Goal: Task Accomplishment & Management: Manage account settings

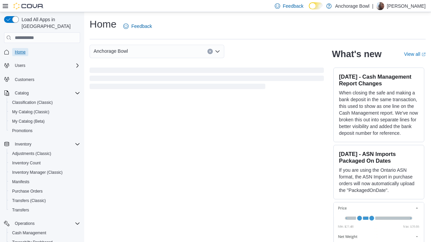
click at [23, 49] on span "Home" at bounding box center [20, 51] width 11 height 5
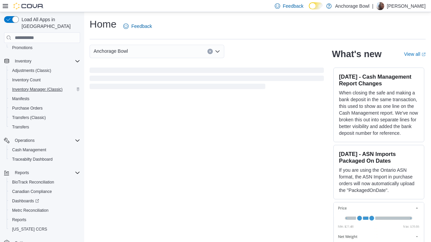
scroll to position [88, 0]
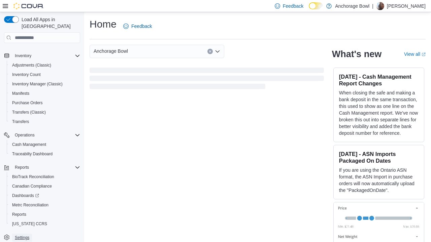
click at [27, 235] on span "Settings" at bounding box center [22, 237] width 14 height 5
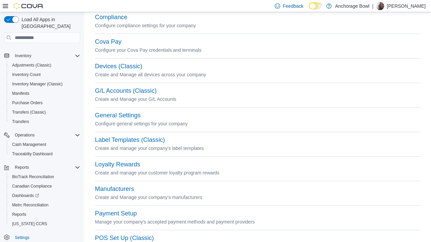
scroll to position [58, 0]
click at [120, 139] on button "Label Templates (Classic)" at bounding box center [130, 139] width 70 height 7
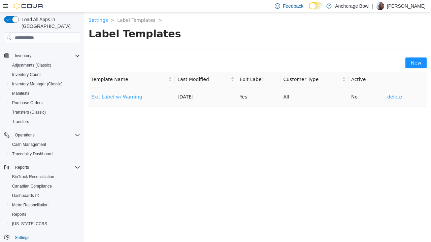
click at [131, 97] on link "Exit Label w/ Warning" at bounding box center [116, 96] width 51 height 5
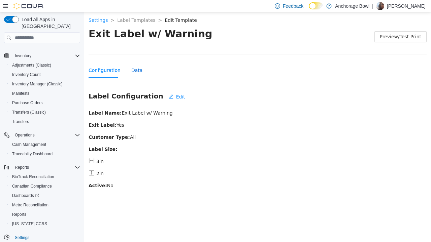
click at [133, 71] on div "Data" at bounding box center [136, 70] width 11 height 7
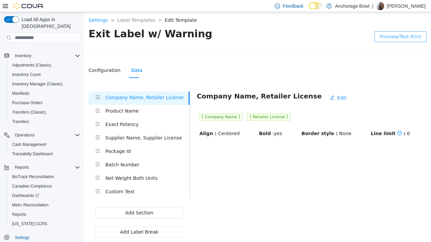
click at [405, 37] on span "Preview/Test Print" at bounding box center [399, 36] width 41 height 7
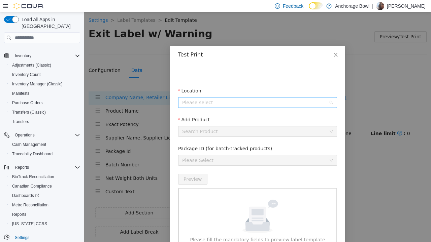
click at [228, 102] on input "Location" at bounding box center [255, 103] width 146 height 10
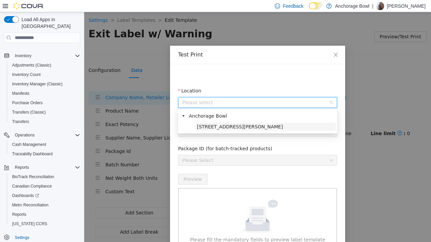
click at [237, 125] on span "[STREET_ADDRESS][PERSON_NAME]" at bounding box center [265, 127] width 140 height 8
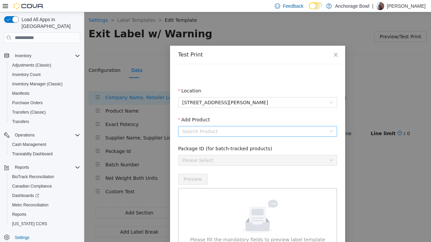
click at [236, 127] on input "Add Product" at bounding box center [255, 131] width 146 height 10
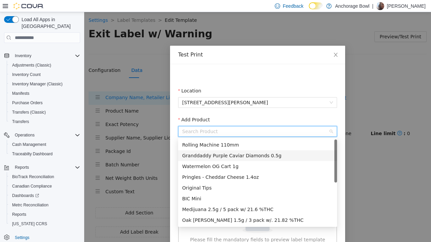
click at [226, 152] on div "Granddaddy Purple Caviar Diamonds 0.5g" at bounding box center [257, 155] width 151 height 7
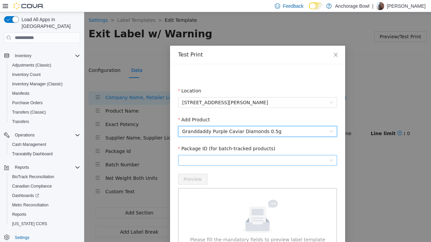
click at [231, 157] on span at bounding box center [257, 160] width 151 height 10
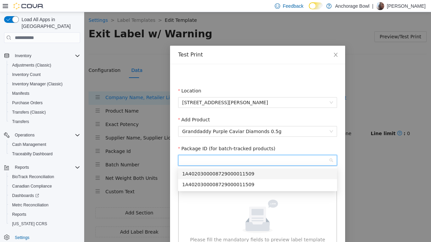
click at [235, 173] on div "1A4020300008729000011509" at bounding box center [257, 173] width 151 height 7
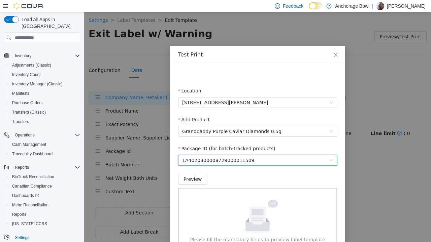
scroll to position [47, 0]
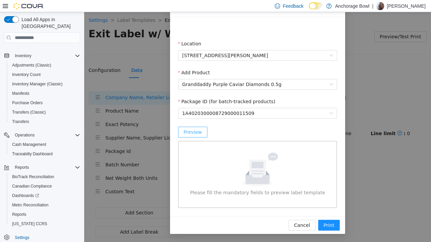
click at [195, 132] on span "Preview" at bounding box center [192, 131] width 19 height 7
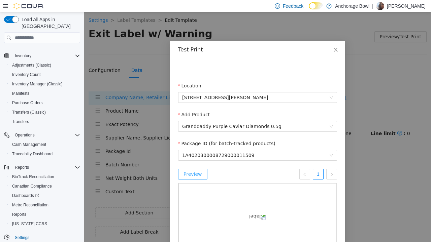
scroll to position [0, 0]
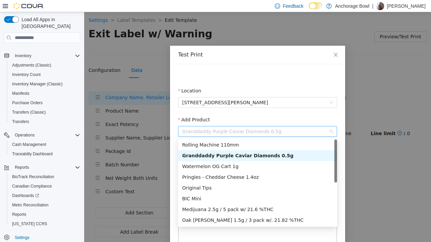
click at [293, 131] on span "Granddaddy Purple Caviar Diamonds 0.5g" at bounding box center [257, 131] width 151 height 10
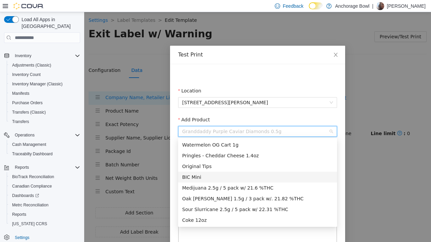
click at [197, 175] on div "BIC Mini" at bounding box center [257, 177] width 151 height 7
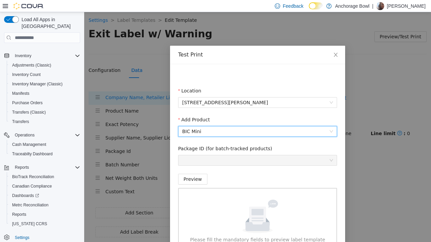
click at [228, 162] on span at bounding box center [257, 160] width 151 height 10
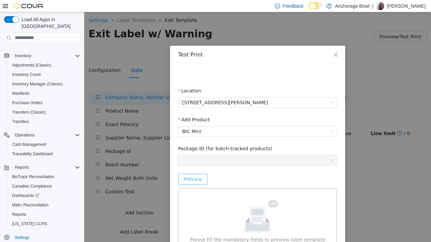
click at [191, 182] on span "Preview" at bounding box center [192, 179] width 19 height 7
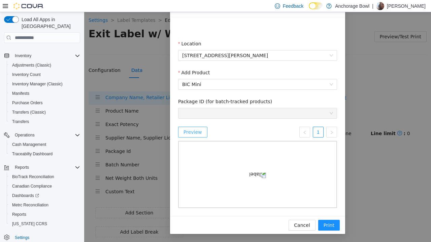
scroll to position [82, 0]
drag, startPoint x: 304, startPoint y: 235, endPoint x: 302, endPoint y: 230, distance: 5.6
click at [304, 229] on span "Cancel" at bounding box center [302, 225] width 16 height 7
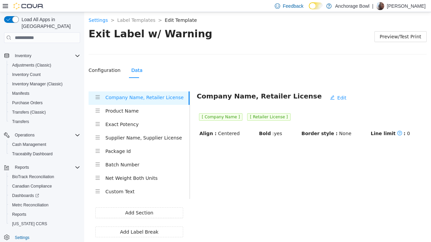
scroll to position [57, 0]
click at [396, 35] on span "Preview/Test Print" at bounding box center [399, 36] width 41 height 7
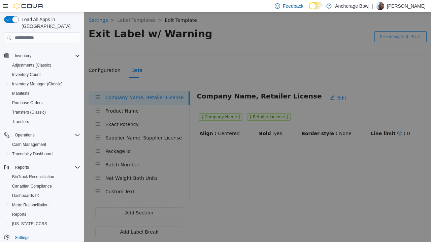
scroll to position [13, 0]
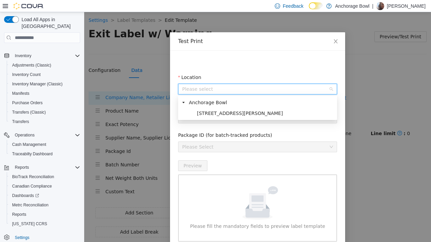
click at [208, 85] on input "Location" at bounding box center [255, 89] width 146 height 10
click at [227, 113] on span "[STREET_ADDRESS][PERSON_NAME]" at bounding box center [240, 113] width 86 height 5
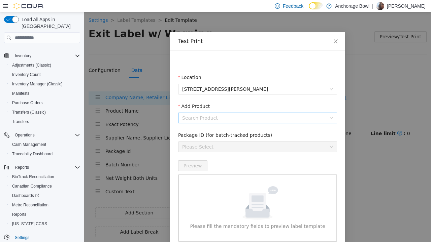
click at [244, 116] on input "Add Product" at bounding box center [255, 118] width 146 height 10
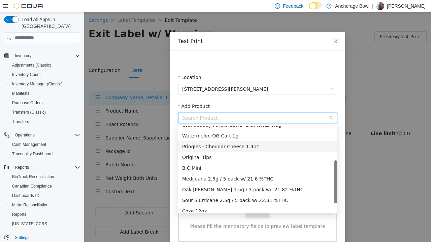
scroll to position [22, 0]
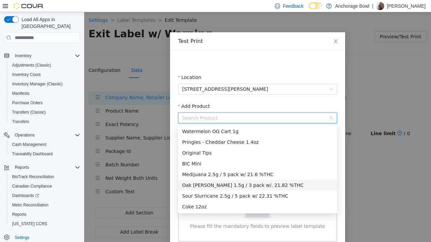
click at [230, 185] on div "Oak [PERSON_NAME] 1.5g / 3 pack w/. 21.82 %THC" at bounding box center [257, 185] width 151 height 7
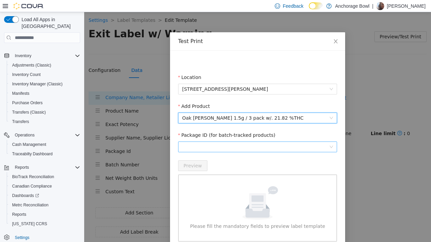
click at [212, 147] on span at bounding box center [257, 147] width 151 height 10
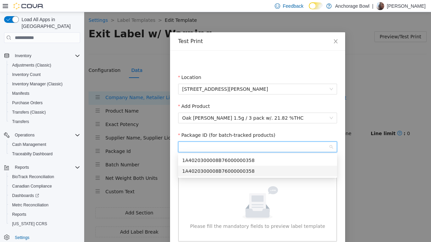
click at [232, 167] on div "1A4020300008B76000000358" at bounding box center [257, 171] width 159 height 11
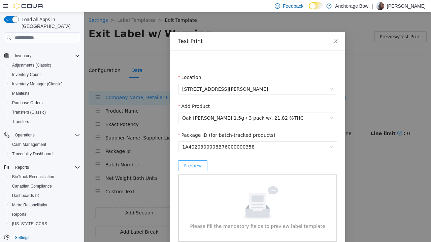
click at [195, 167] on span "Preview" at bounding box center [192, 165] width 19 height 7
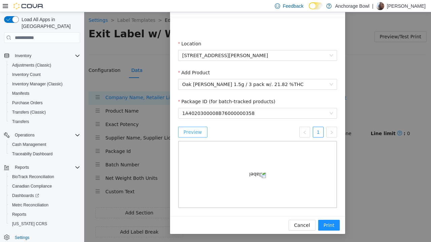
scroll to position [0, 0]
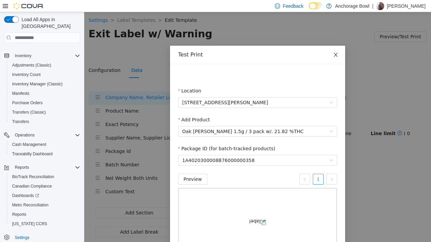
click at [337, 52] on icon "close" at bounding box center [335, 54] width 5 height 5
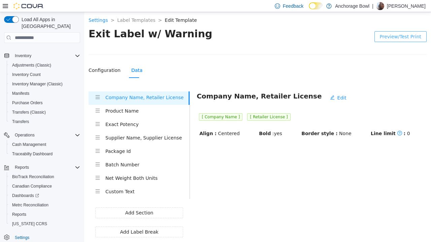
click at [176, 109] on h4 "Product Name" at bounding box center [147, 110] width 84 height 7
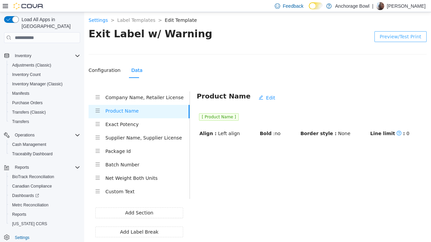
click at [119, 114] on h4 "Product Name" at bounding box center [146, 110] width 83 height 7
click at [121, 113] on h4 "Product Name" at bounding box center [146, 110] width 83 height 7
click at [266, 97] on span "Edit" at bounding box center [270, 97] width 9 height 7
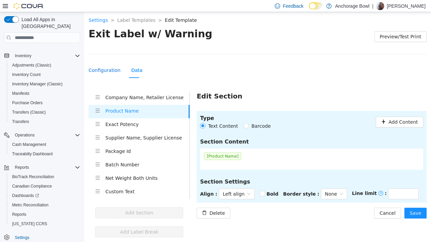
click at [113, 69] on div "Configuration" at bounding box center [104, 70] width 32 height 7
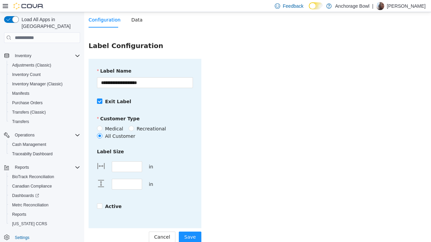
scroll to position [59, 0]
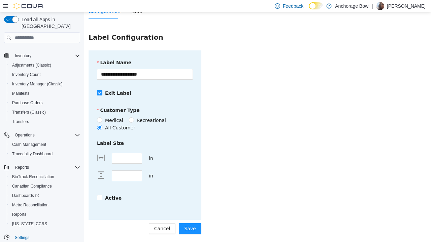
click at [150, 120] on span "Recreational" at bounding box center [151, 120] width 35 height 7
click at [123, 127] on span "All Customer" at bounding box center [120, 127] width 36 height 7
